Goal: Complete application form

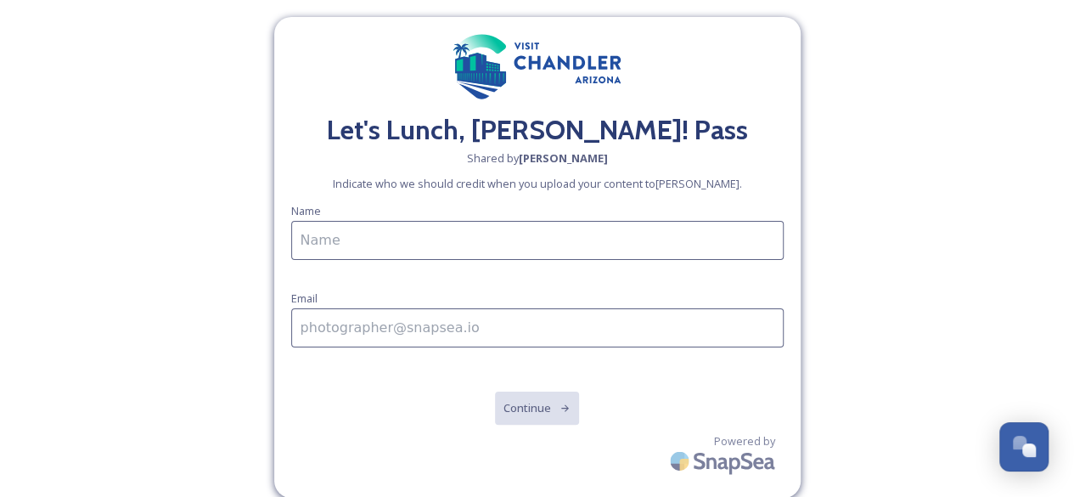
click at [545, 233] on input at bounding box center [537, 240] width 492 height 39
type input "[PERSON_NAME]"
click at [443, 328] on input at bounding box center [537, 327] width 492 height 39
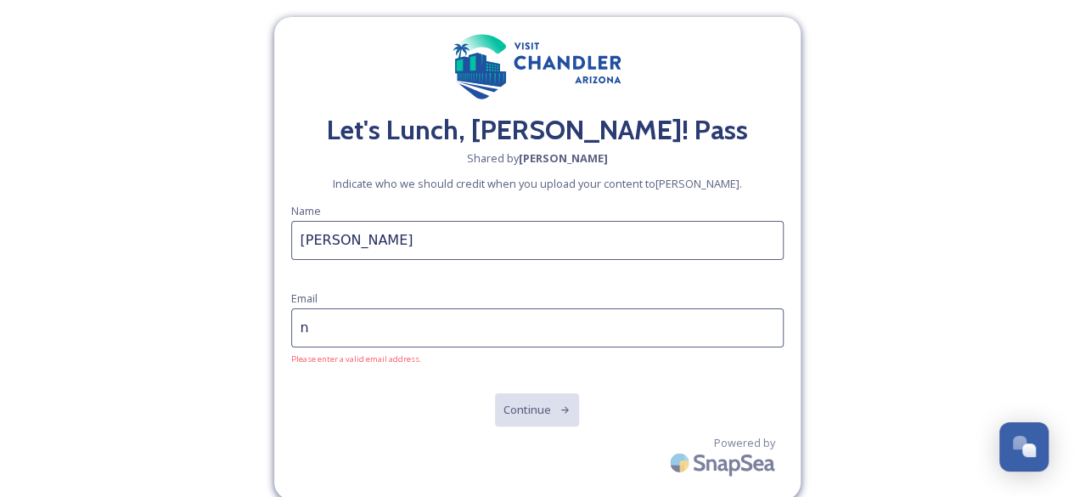
type input "[PERSON_NAME][EMAIL_ADDRESS][DOMAIN_NAME]"
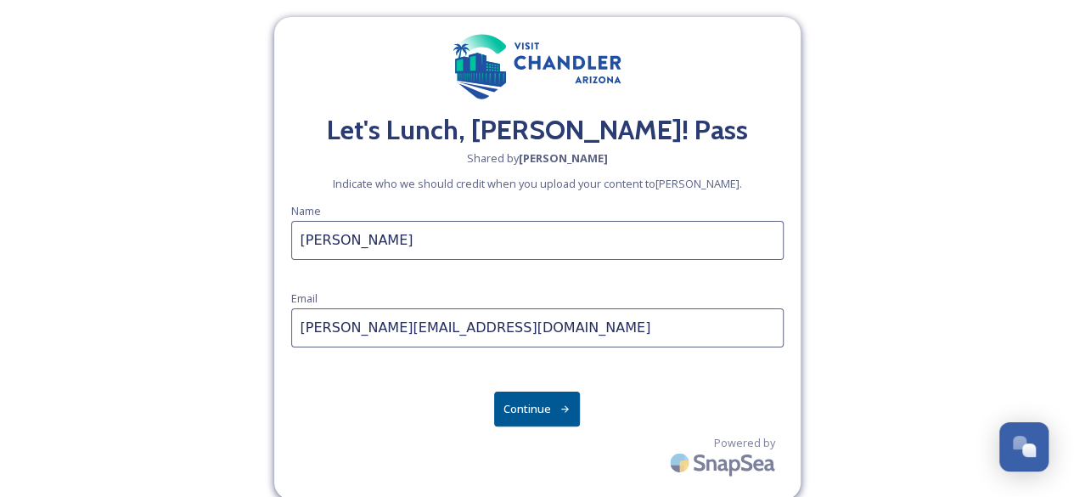
click at [540, 410] on button "Continue" at bounding box center [537, 408] width 86 height 35
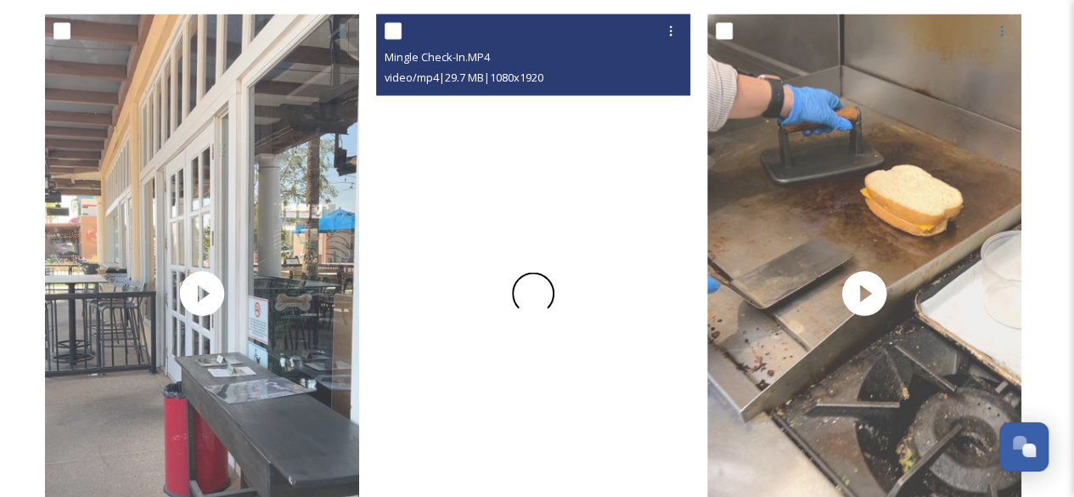
scroll to position [4814, 0]
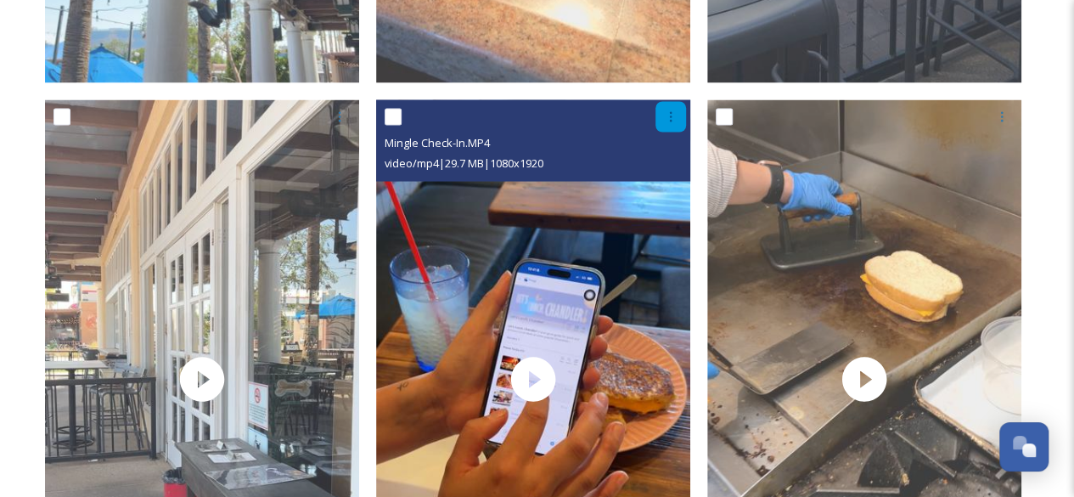
click at [671, 123] on icon at bounding box center [671, 116] width 14 height 14
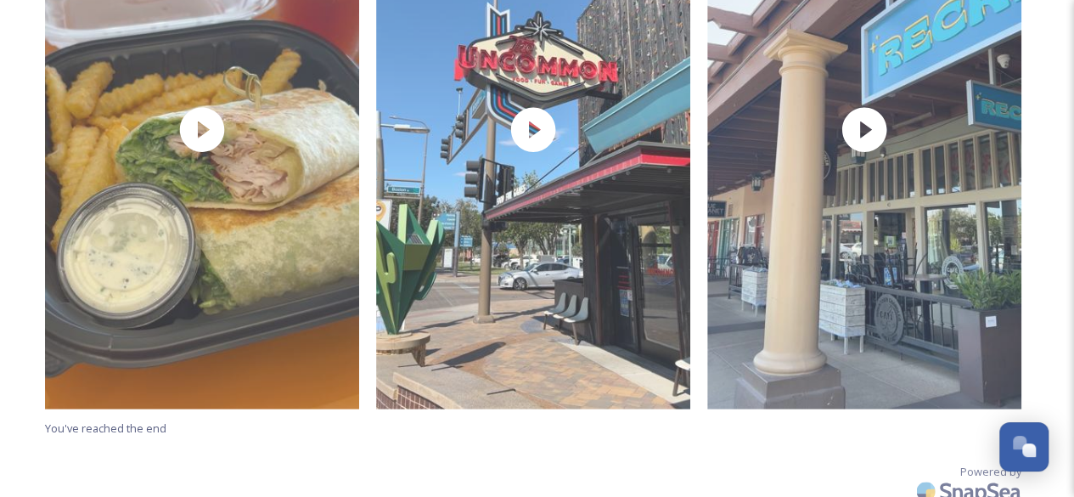
scroll to position [8291, 0]
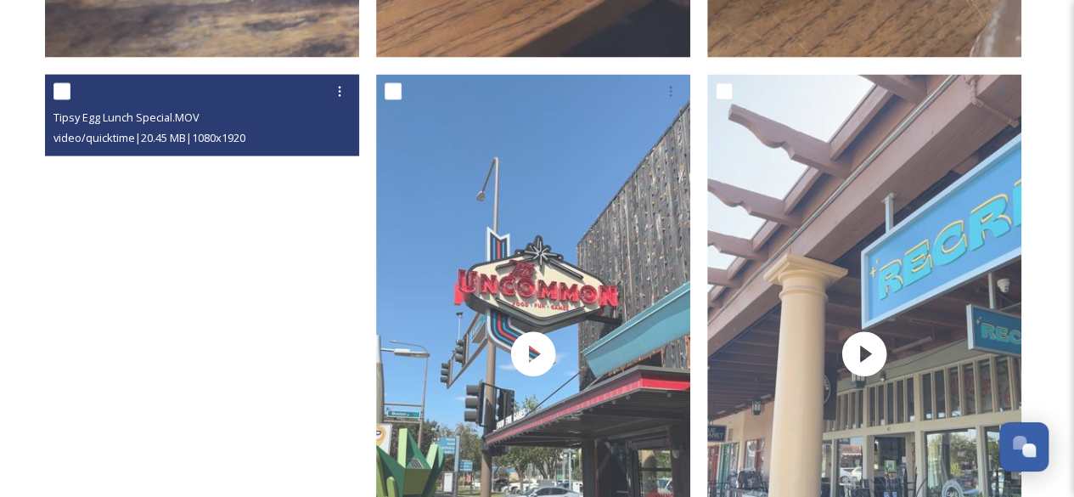
click at [317, 297] on video "Tipsy Egg Lunch Special.MOV" at bounding box center [202, 354] width 314 height 558
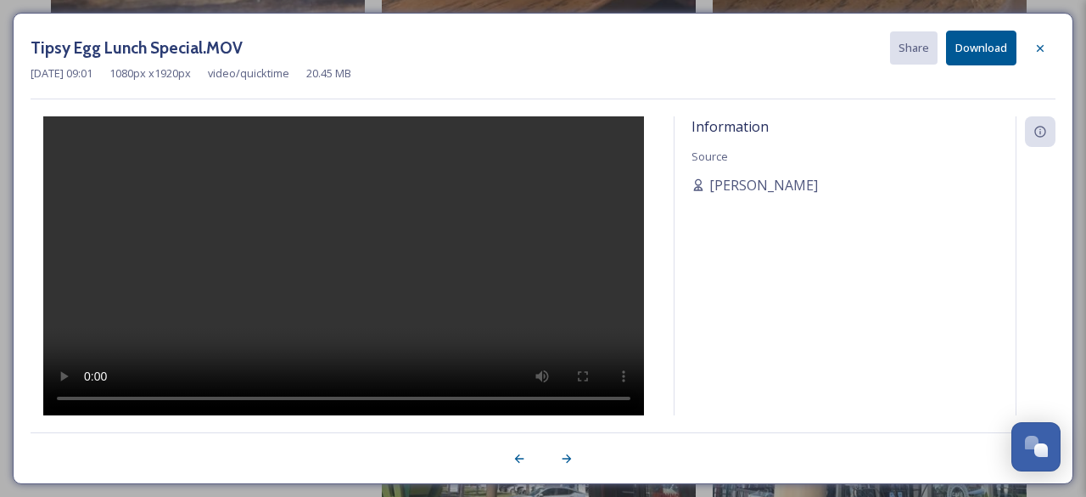
click at [497, 340] on div at bounding box center [344, 266] width 626 height 300
click at [575, 356] on div at bounding box center [344, 266] width 626 height 300
click at [1039, 46] on icon at bounding box center [1040, 47] width 7 height 7
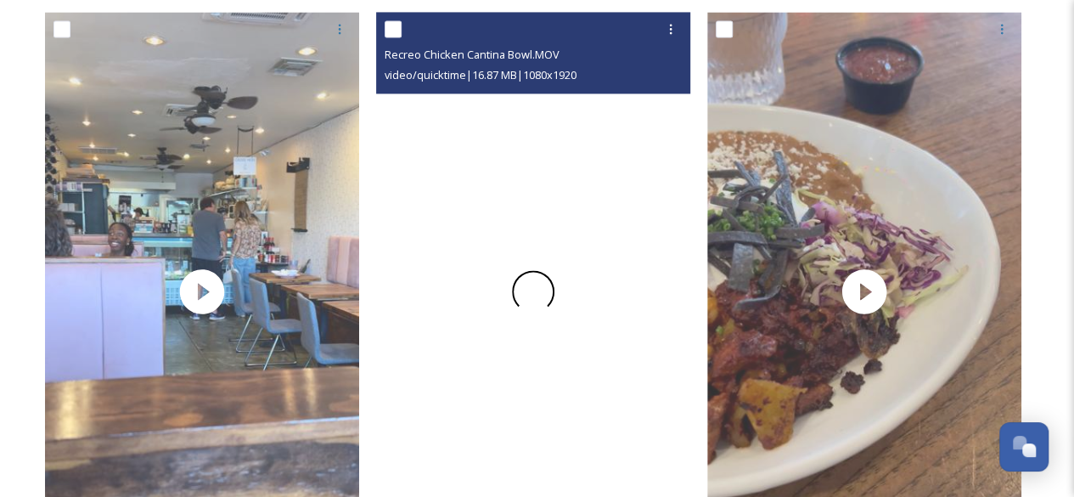
scroll to position [7782, 0]
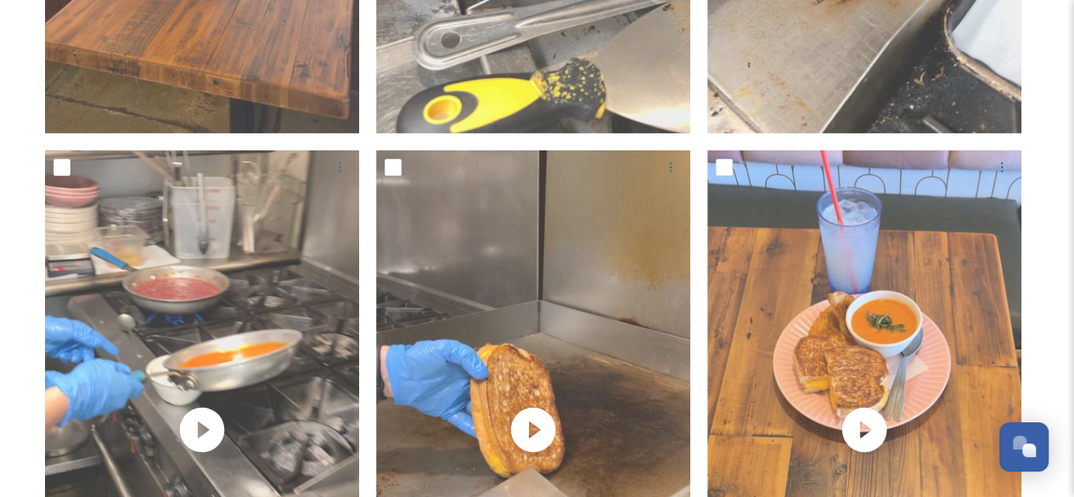
scroll to position [0, 0]
